Goal: Task Accomplishment & Management: Use online tool/utility

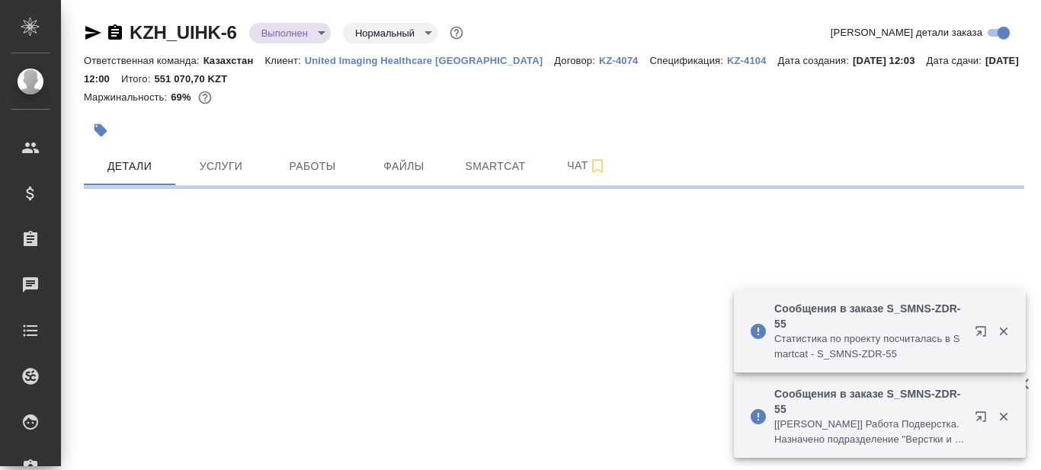
select select "RU"
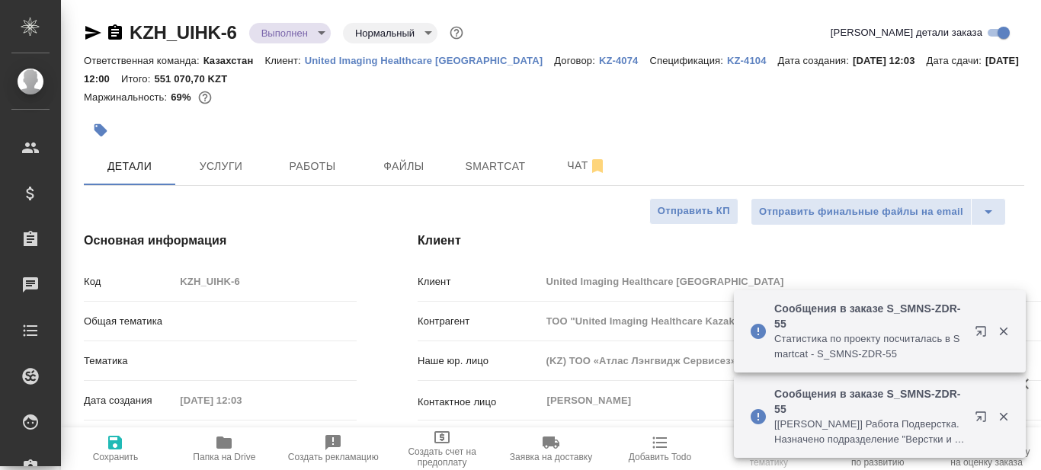
type textarea "x"
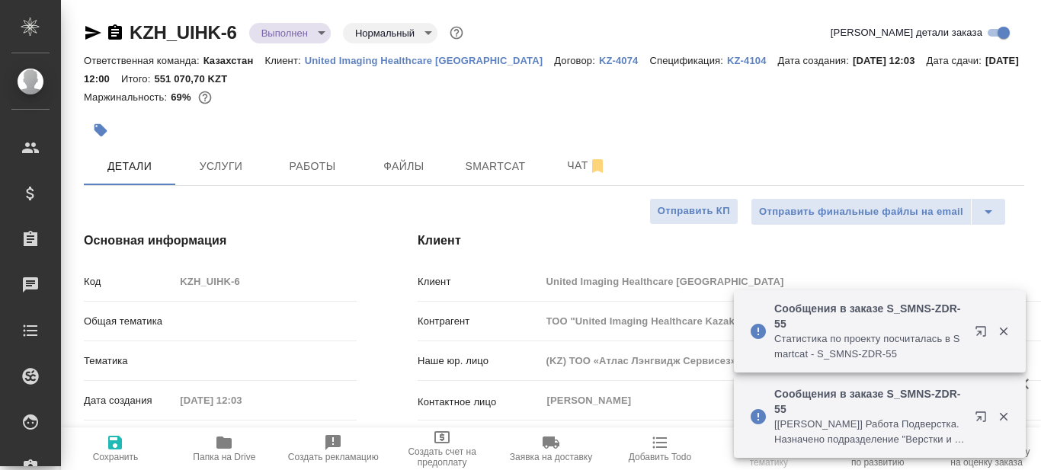
type textarea "x"
type input "Авдеенко Кирилл"
type input "Бабкина Анастасия"
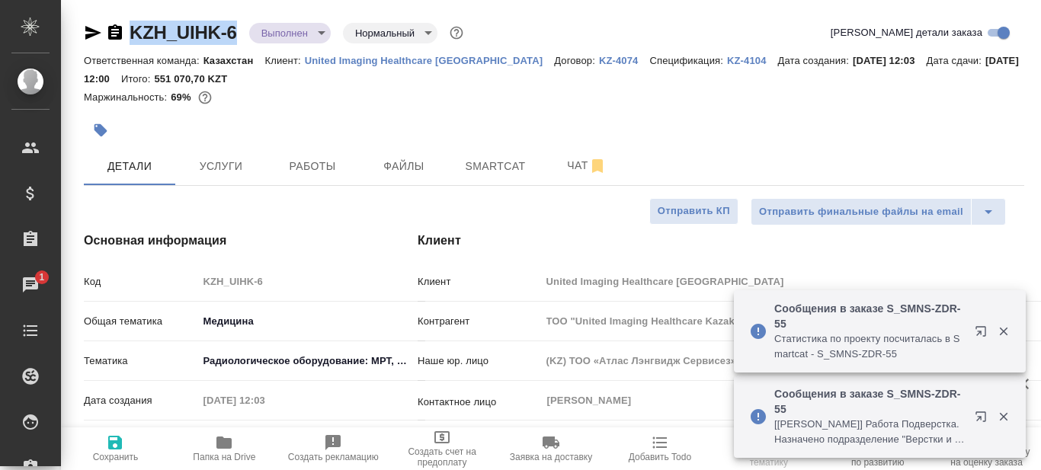
drag, startPoint x: 243, startPoint y: 27, endPoint x: 135, endPoint y: 37, distance: 108.6
click at [135, 37] on div "KZH_UIHK-6 Выполнен completed Нормальный normal" at bounding box center [275, 33] width 383 height 24
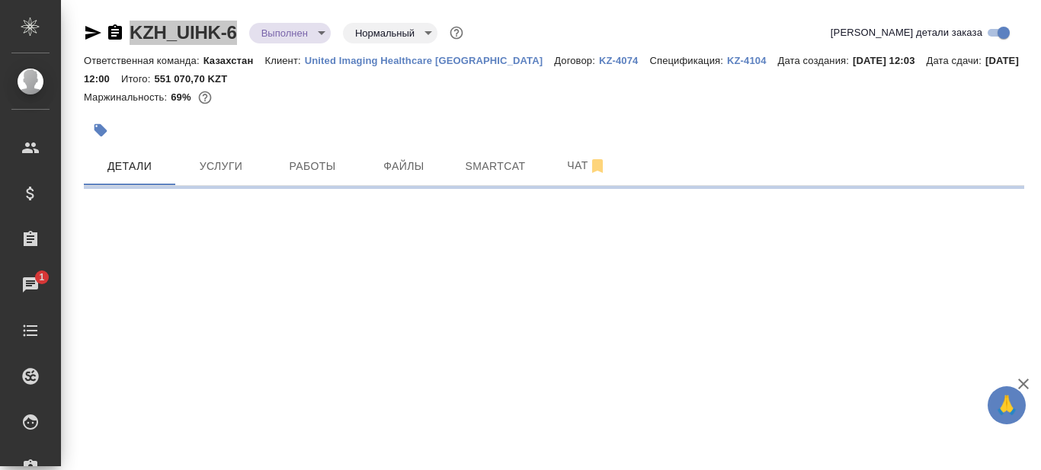
select select "RU"
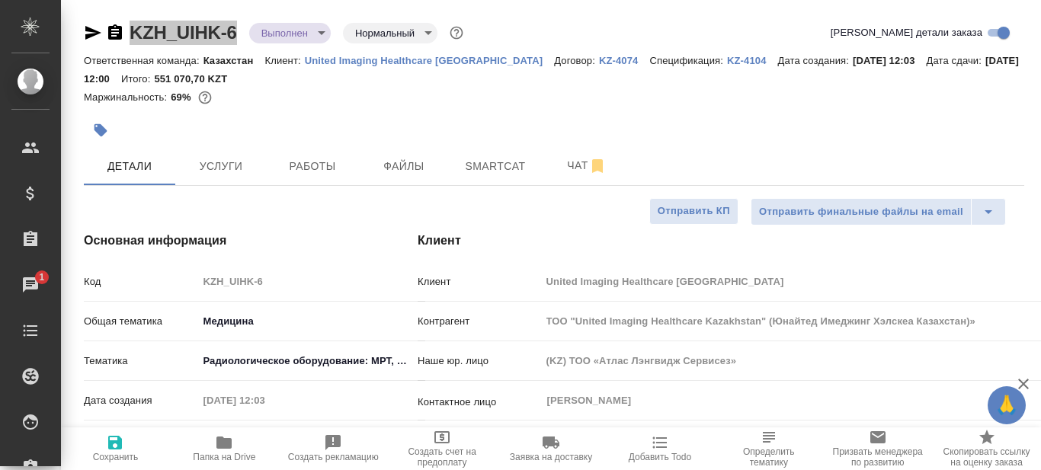
type textarea "x"
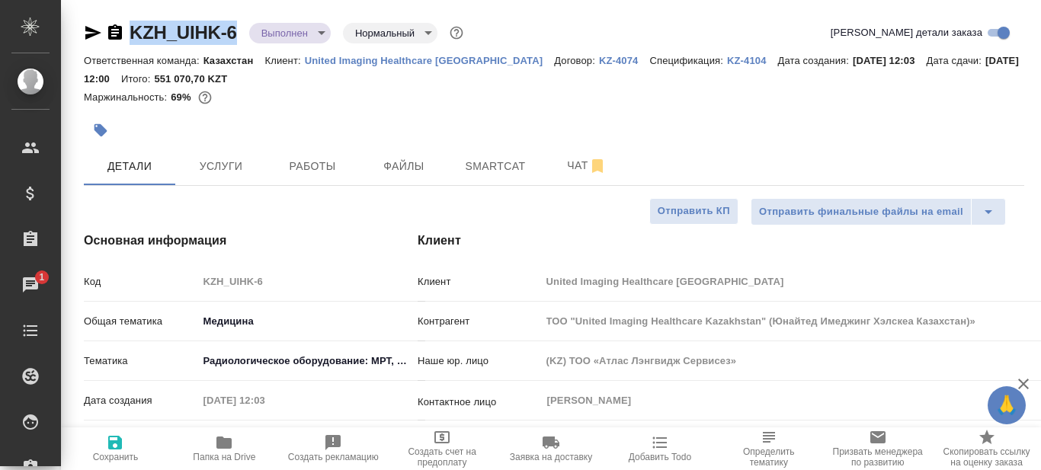
type textarea "x"
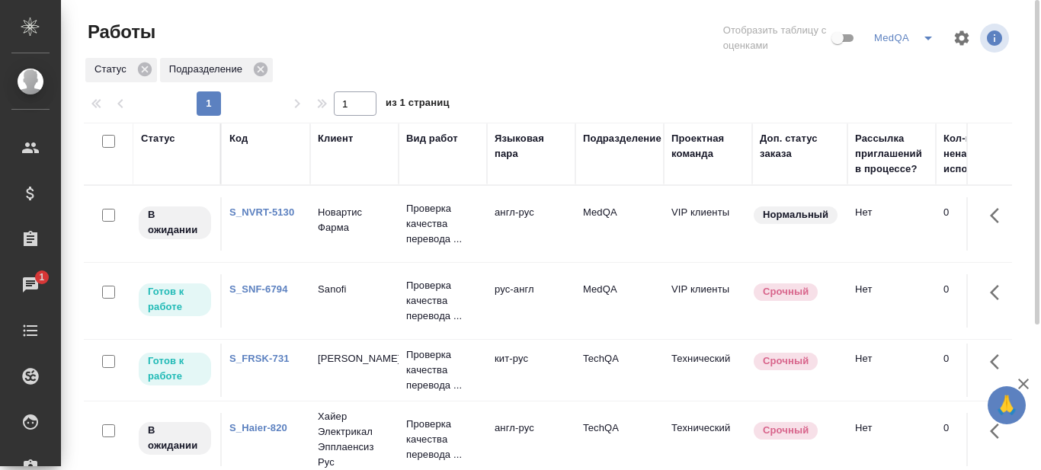
click at [264, 289] on link "S_SNF-6794" at bounding box center [258, 288] width 59 height 11
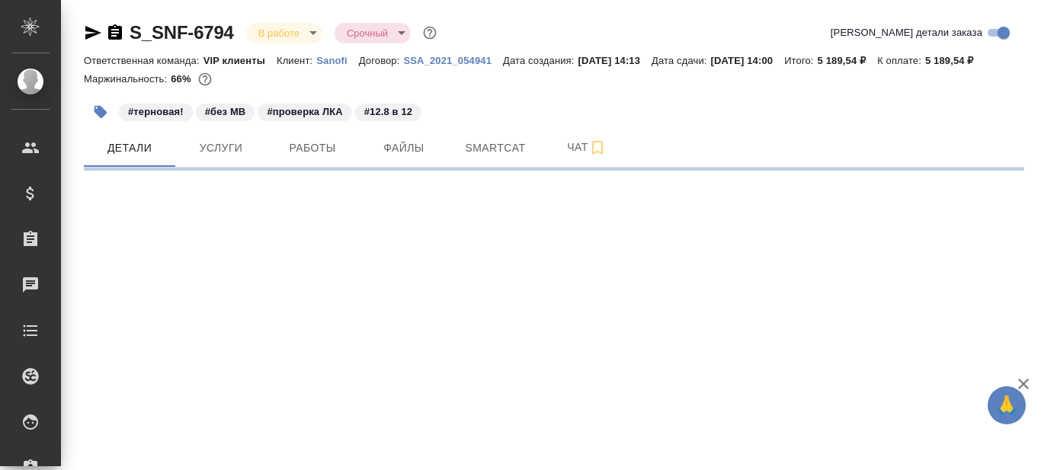
select select "RU"
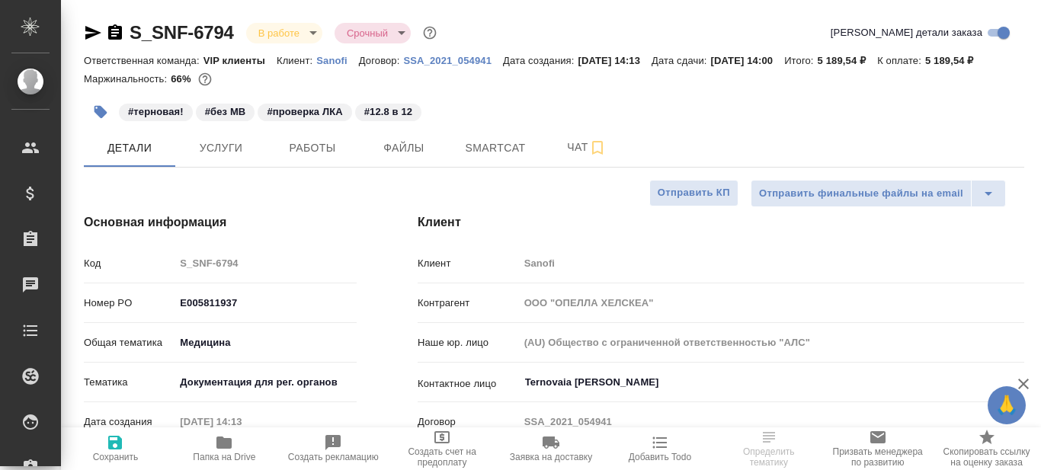
type textarea "x"
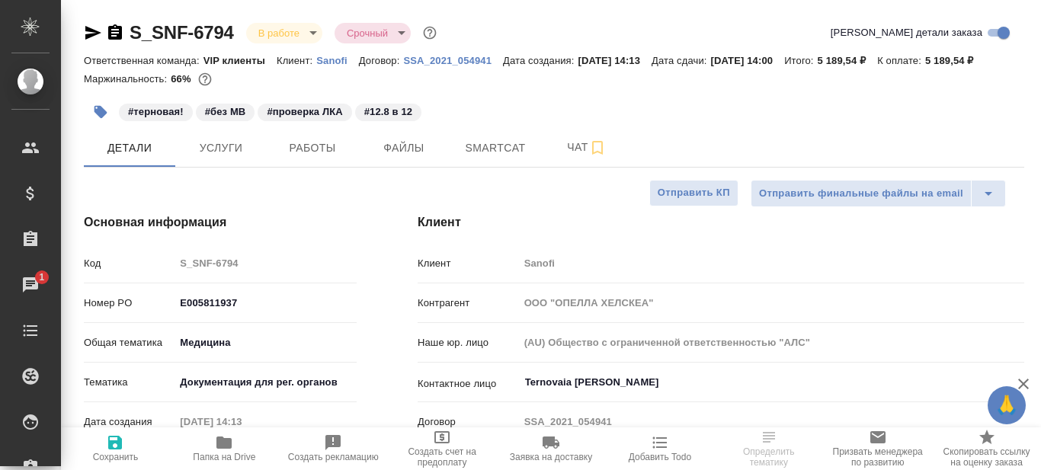
type textarea "x"
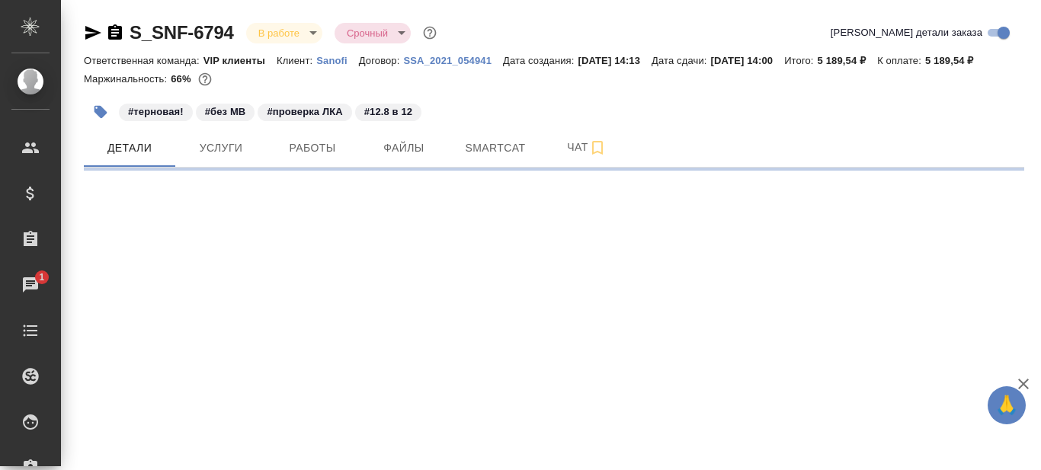
select select "RU"
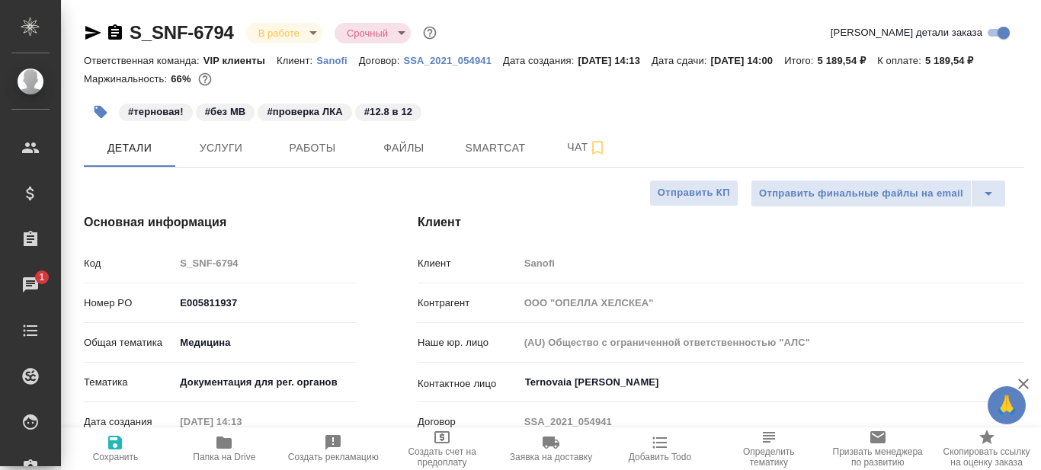
type textarea "x"
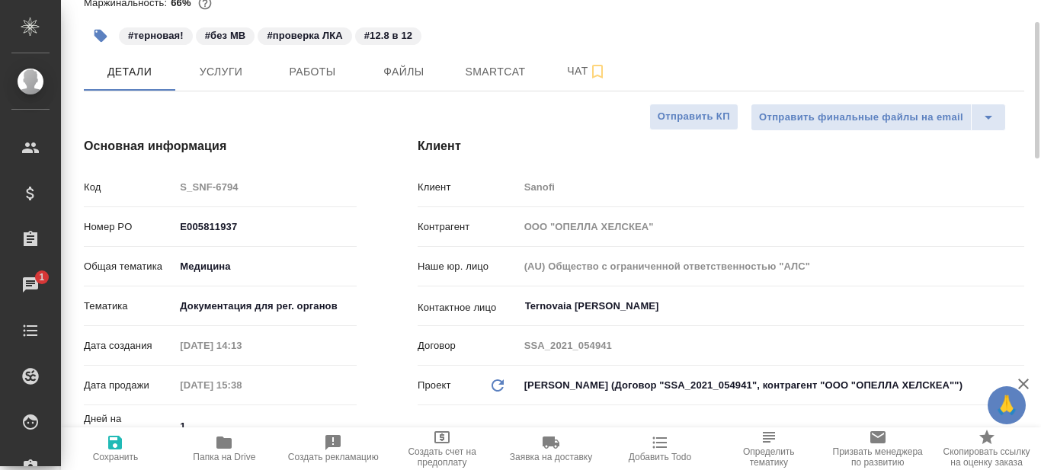
scroll to position [305, 0]
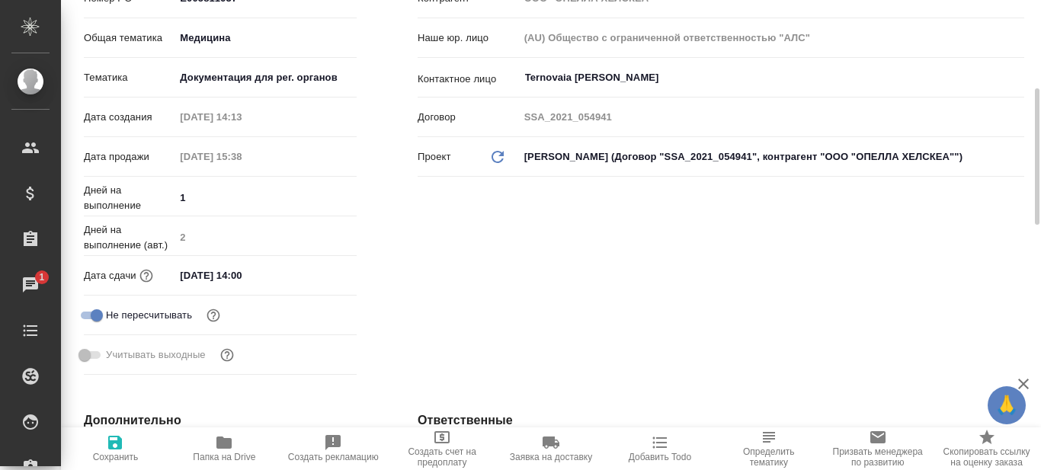
type textarea "x"
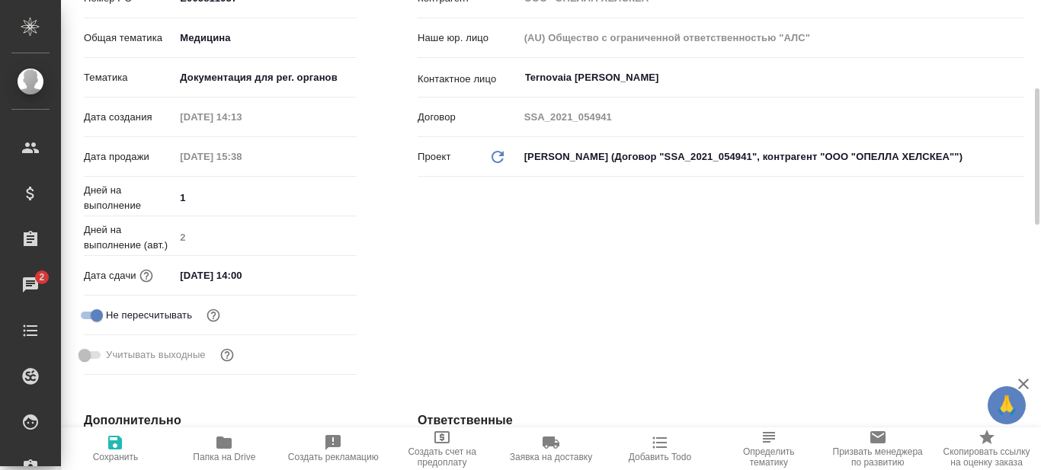
type textarea "x"
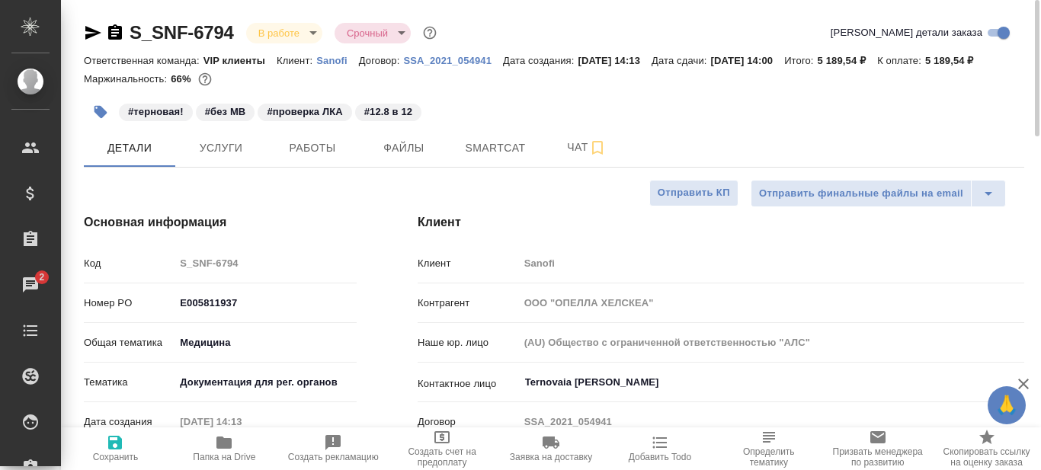
type textarea "x"
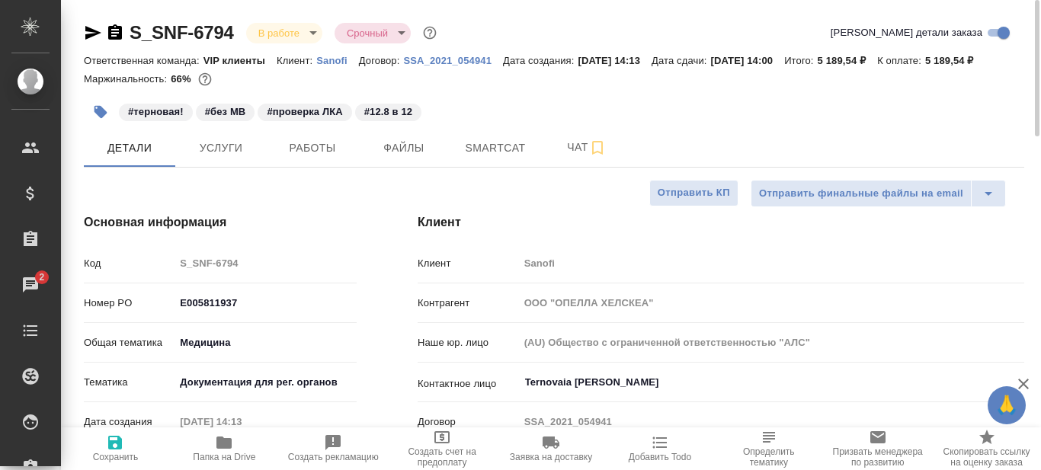
type textarea "x"
click at [224, 441] on icon "button" at bounding box center [223, 443] width 15 height 12
type textarea "x"
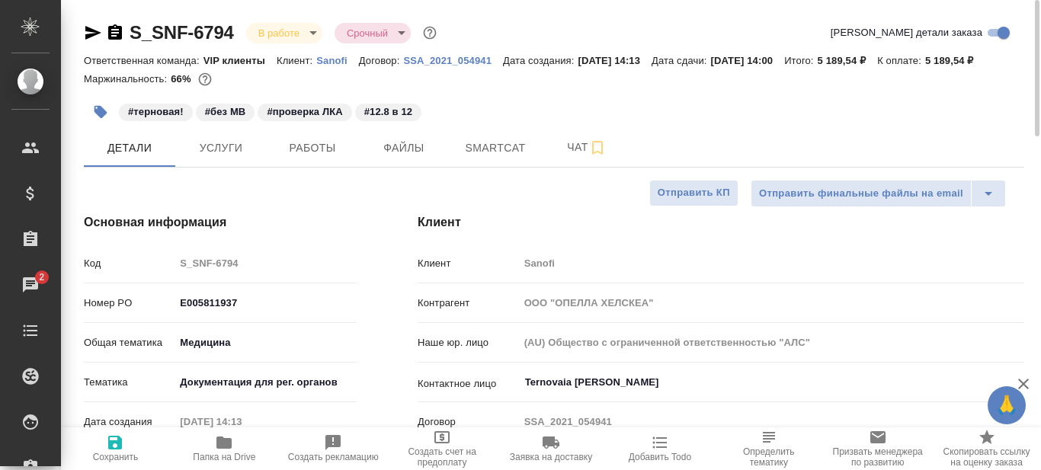
type textarea "x"
click at [508, 147] on span "Smartcat" at bounding box center [495, 148] width 73 height 19
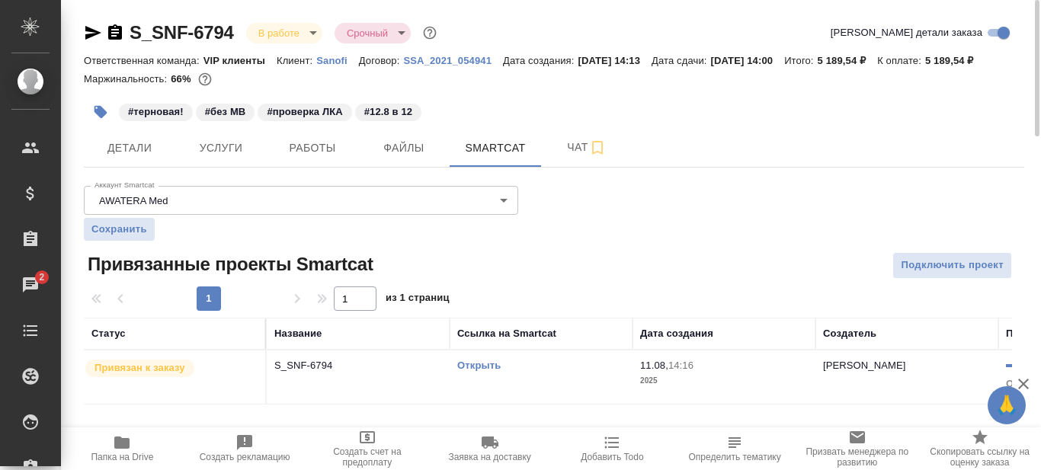
click at [487, 367] on link "Открыть" at bounding box center [478, 365] width 43 height 11
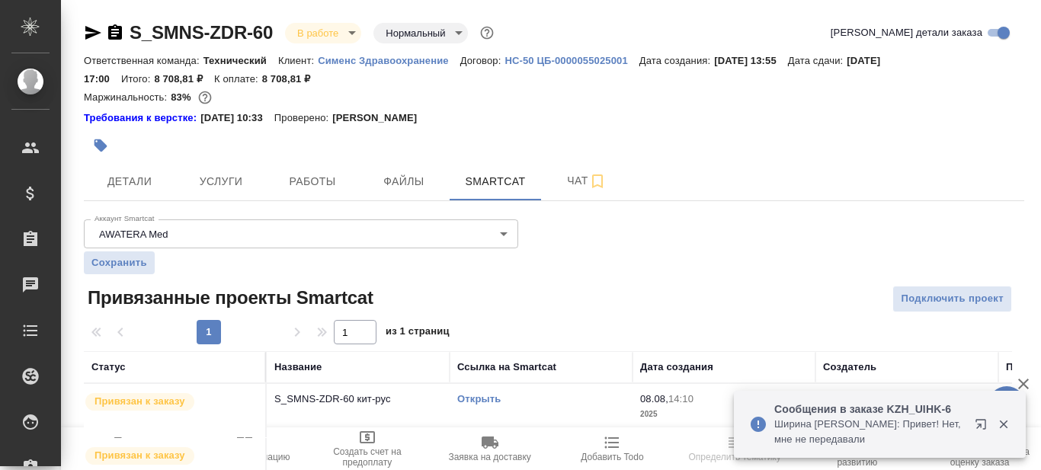
scroll to position [72, 0]
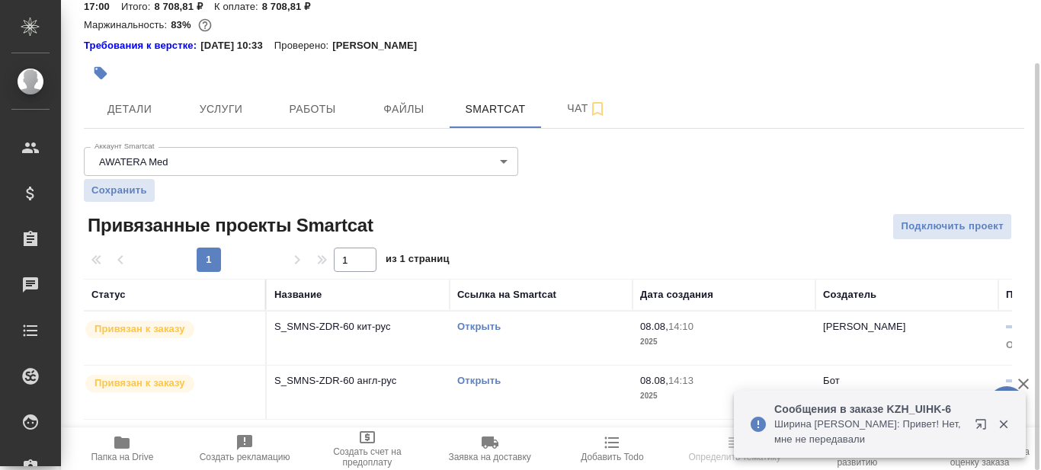
click at [573, 335] on div "Открыть" at bounding box center [541, 326] width 168 height 15
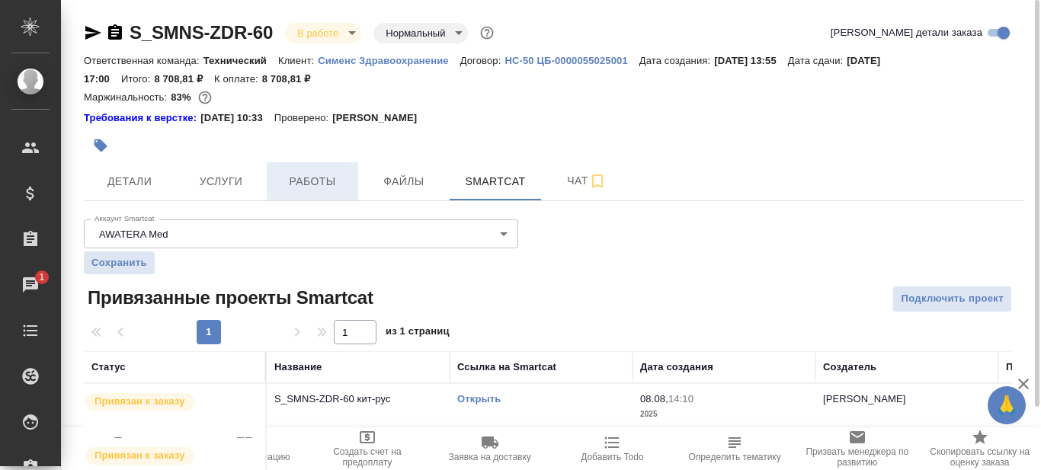
click at [299, 180] on span "Работы" at bounding box center [312, 181] width 73 height 19
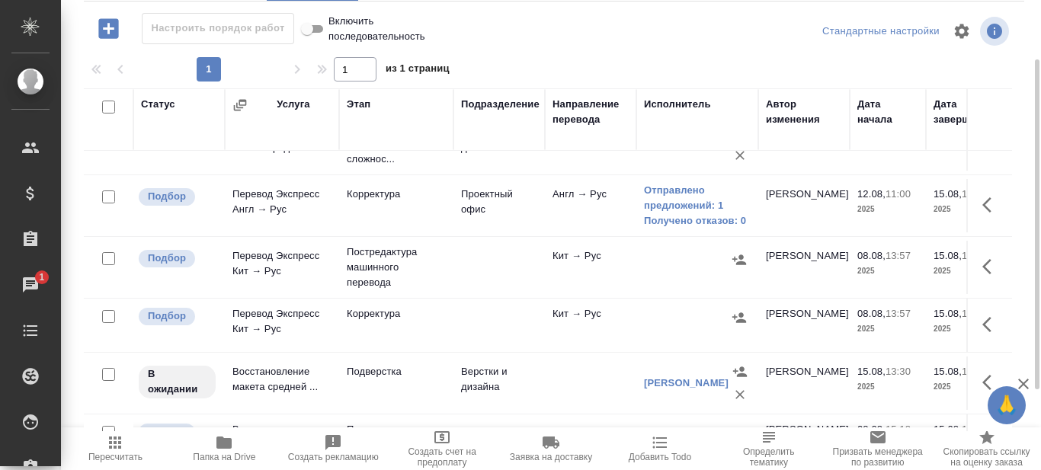
scroll to position [87, 0]
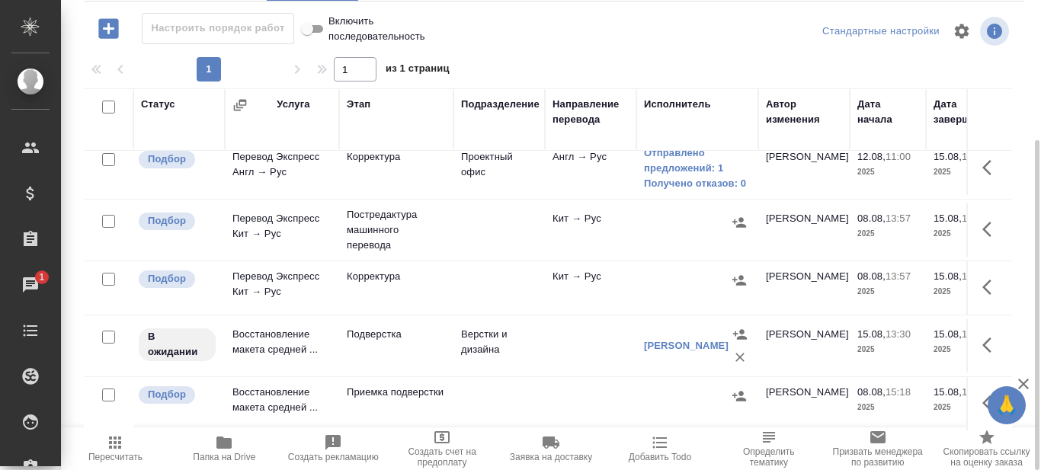
click at [222, 452] on span "Папка на Drive" at bounding box center [224, 457] width 62 height 11
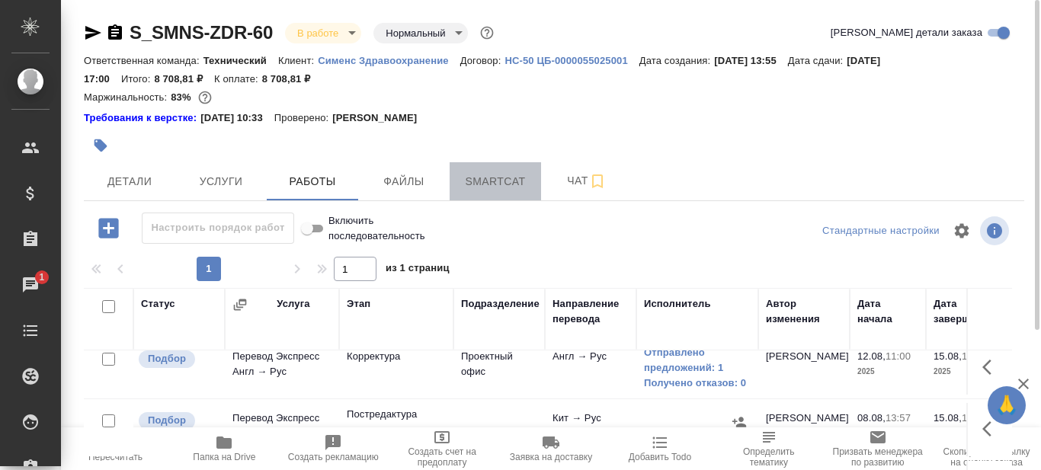
click at [483, 178] on span "Smartcat" at bounding box center [495, 181] width 73 height 19
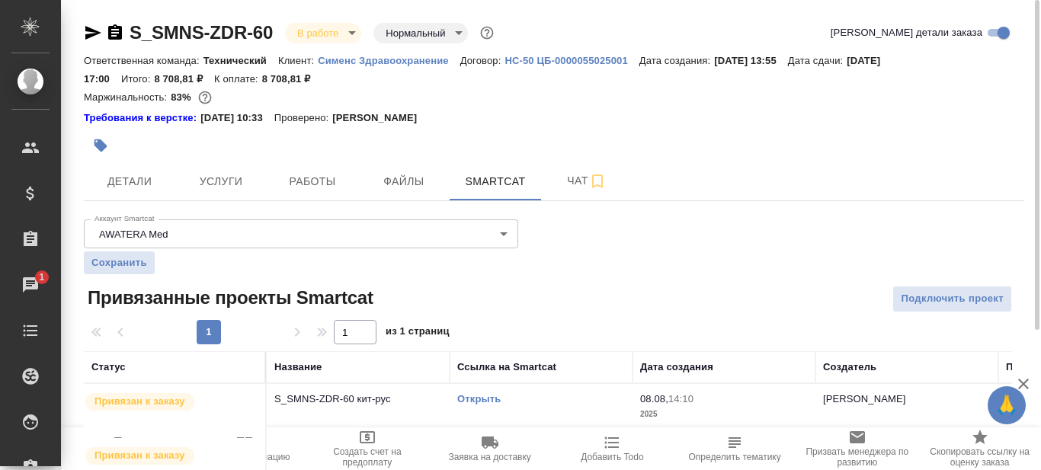
scroll to position [72, 0]
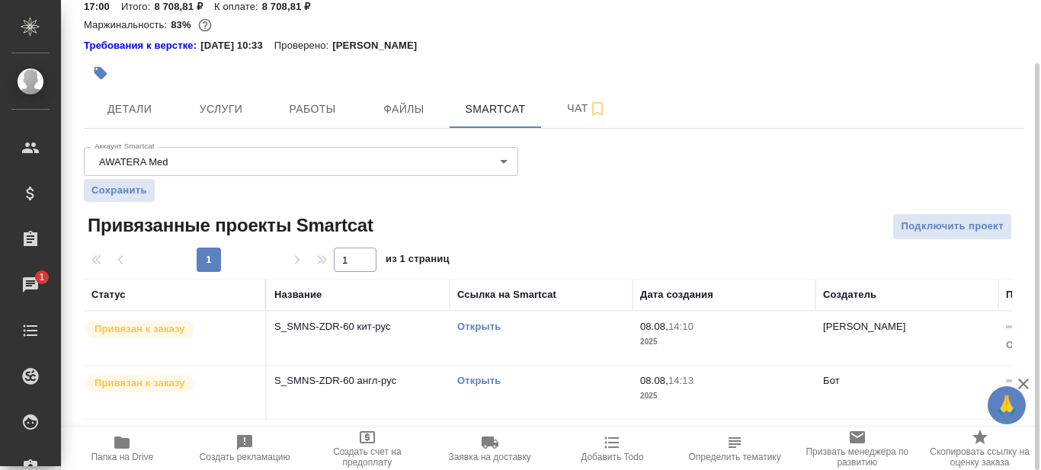
click at [475, 381] on link "Открыть" at bounding box center [478, 380] width 43 height 11
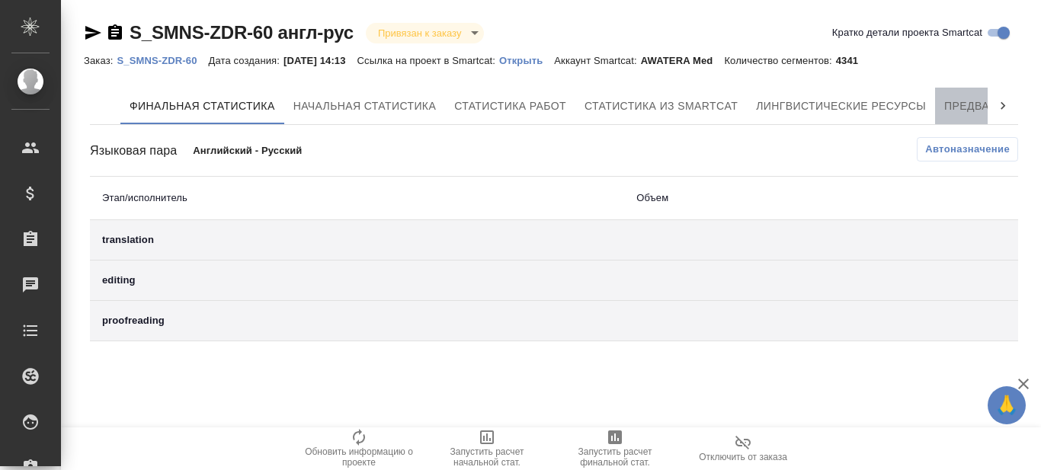
click at [962, 101] on span "Предварительный перевод" at bounding box center [1029, 106] width 171 height 19
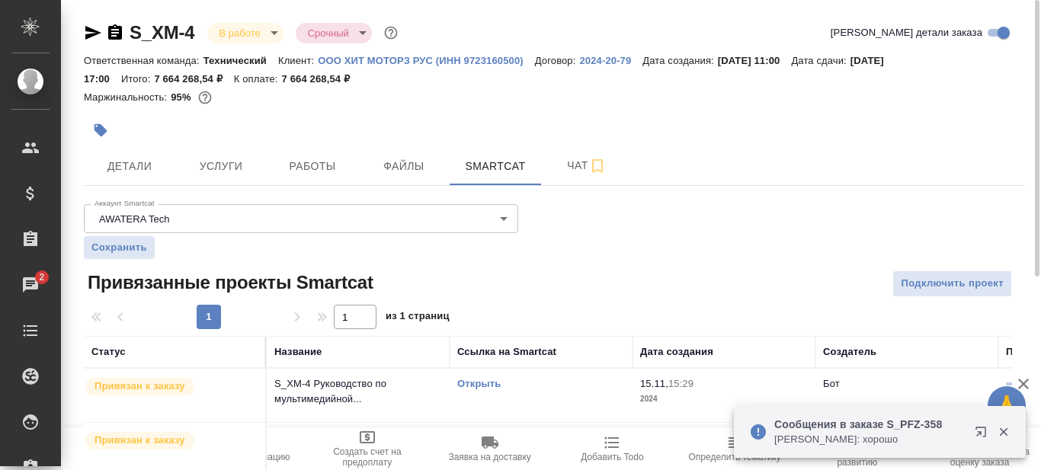
click at [89, 31] on icon "button" at bounding box center [93, 33] width 16 height 14
